Goal: Find contact information: Find contact information

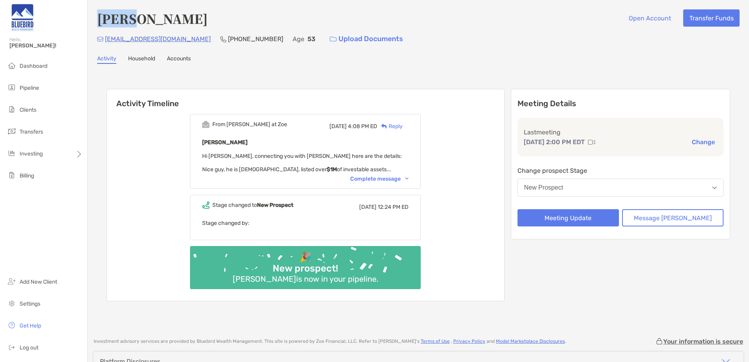
drag, startPoint x: 98, startPoint y: 16, endPoint x: 132, endPoint y: 19, distance: 34.2
click at [132, 19] on h4 "[PERSON_NAME]" at bounding box center [152, 18] width 110 height 18
copy h4 "[PERSON_NAME]"
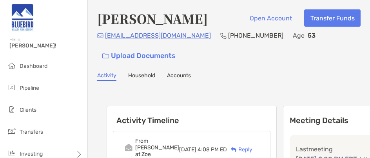
click at [163, 21] on h4 "[PERSON_NAME]" at bounding box center [152, 18] width 110 height 18
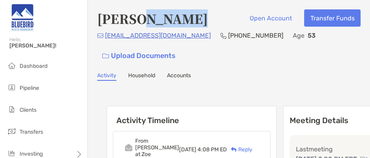
click at [163, 21] on h4 "[PERSON_NAME]" at bounding box center [152, 18] width 110 height 18
copy h4 "[PERSON_NAME]"
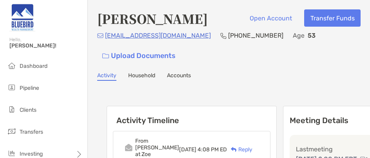
click at [179, 37] on div "[EMAIL_ADDRESS][DOMAIN_NAME] [PHONE_NUMBER] Age [DEMOGRAPHIC_DATA] Upload Docum…" at bounding box center [228, 48] width 263 height 34
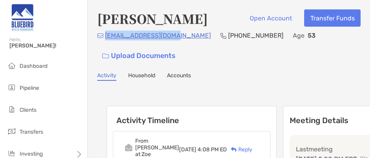
drag, startPoint x: 176, startPoint y: 34, endPoint x: 106, endPoint y: 37, distance: 69.8
click at [106, 37] on div "[EMAIL_ADDRESS][DOMAIN_NAME] [PHONE_NUMBER] Age [DEMOGRAPHIC_DATA] Upload Docum…" at bounding box center [228, 48] width 263 height 34
copy p "[EMAIL_ADDRESS][DOMAIN_NAME]"
